Goal: Task Accomplishment & Management: Manage account settings

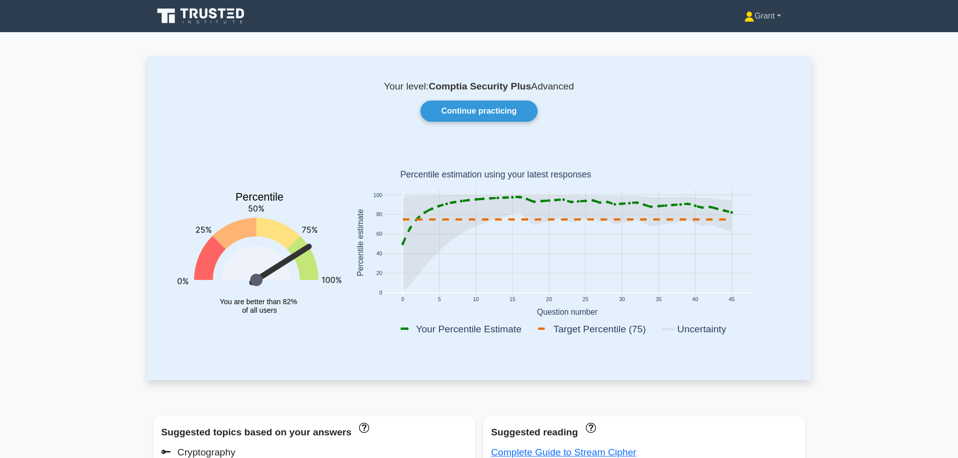
click at [769, 24] on link "Grant" at bounding box center [762, 16] width 84 height 20
drag, startPoint x: 751, startPoint y: 69, endPoint x: 750, endPoint y: 61, distance: 8.1
click at [750, 59] on div "Your level: Comptia Security Plus Advanced Continue practicing Percentile You a…" at bounding box center [479, 217] width 664 height 323
click at [756, 12] on link "Grant" at bounding box center [762, 16] width 84 height 20
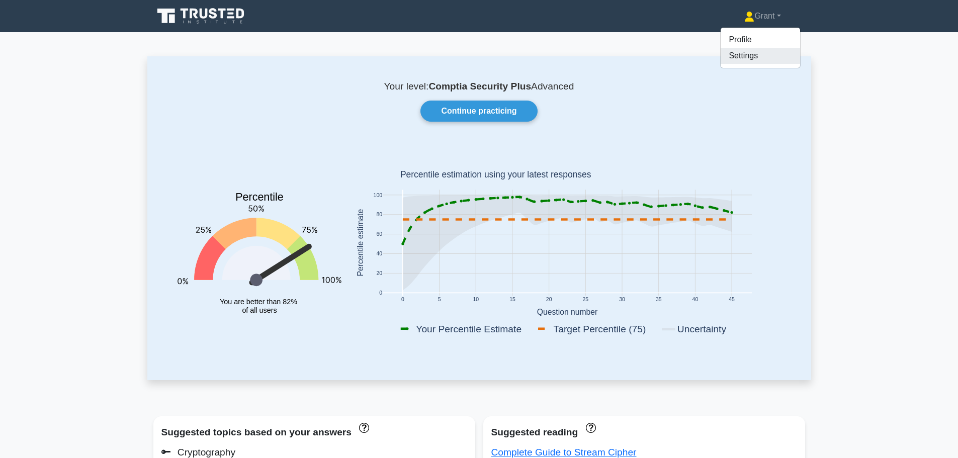
click at [744, 63] on link "Settings" at bounding box center [760, 56] width 79 height 16
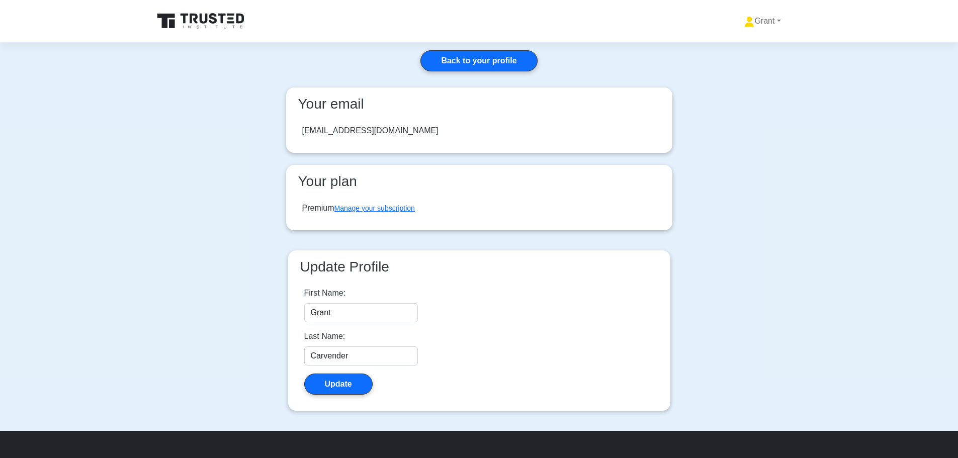
click at [402, 203] on div "Premium Manage your subscription" at bounding box center [358, 208] width 113 height 12
click at [402, 206] on link "Manage your subscription" at bounding box center [374, 208] width 80 height 8
